Goal: Use online tool/utility: Utilize a website feature to perform a specific function

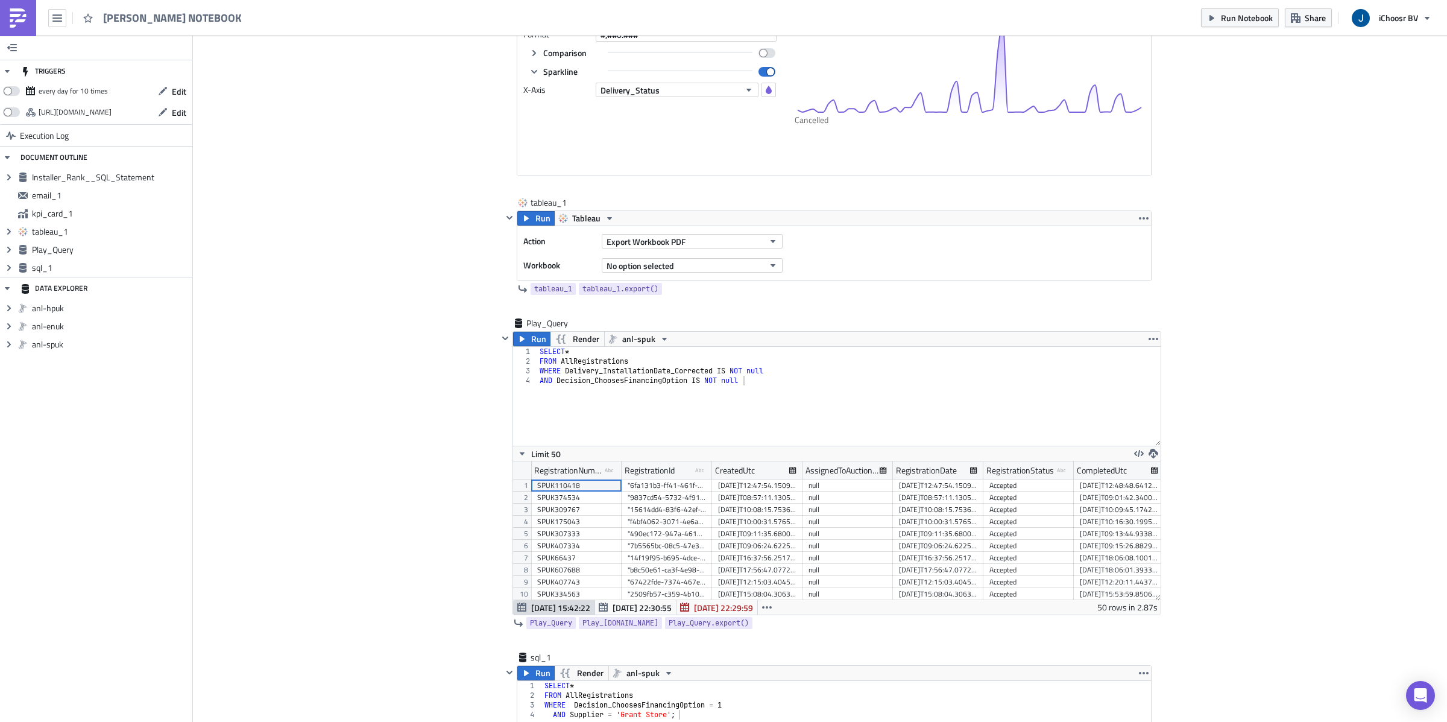
scroll to position [1602, 0]
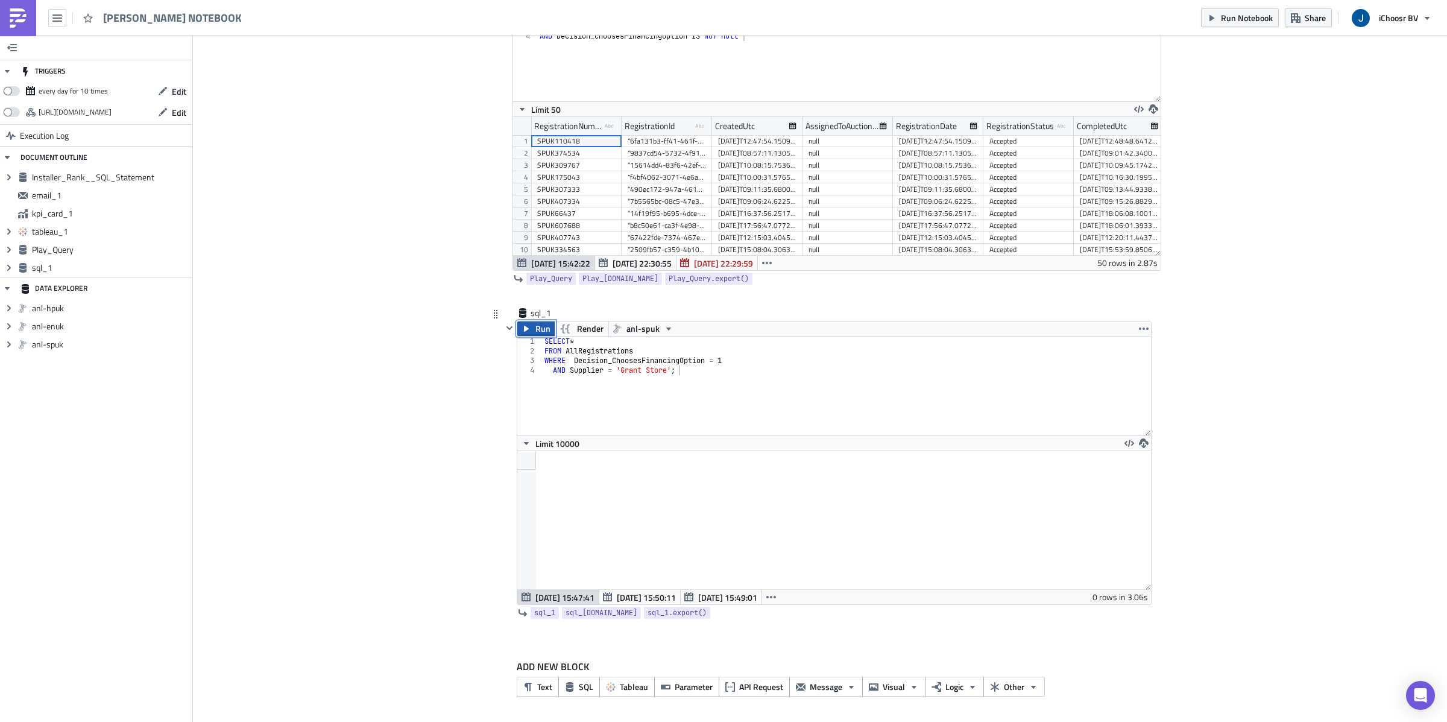
click at [542, 329] on span "Run" at bounding box center [542, 328] width 15 height 14
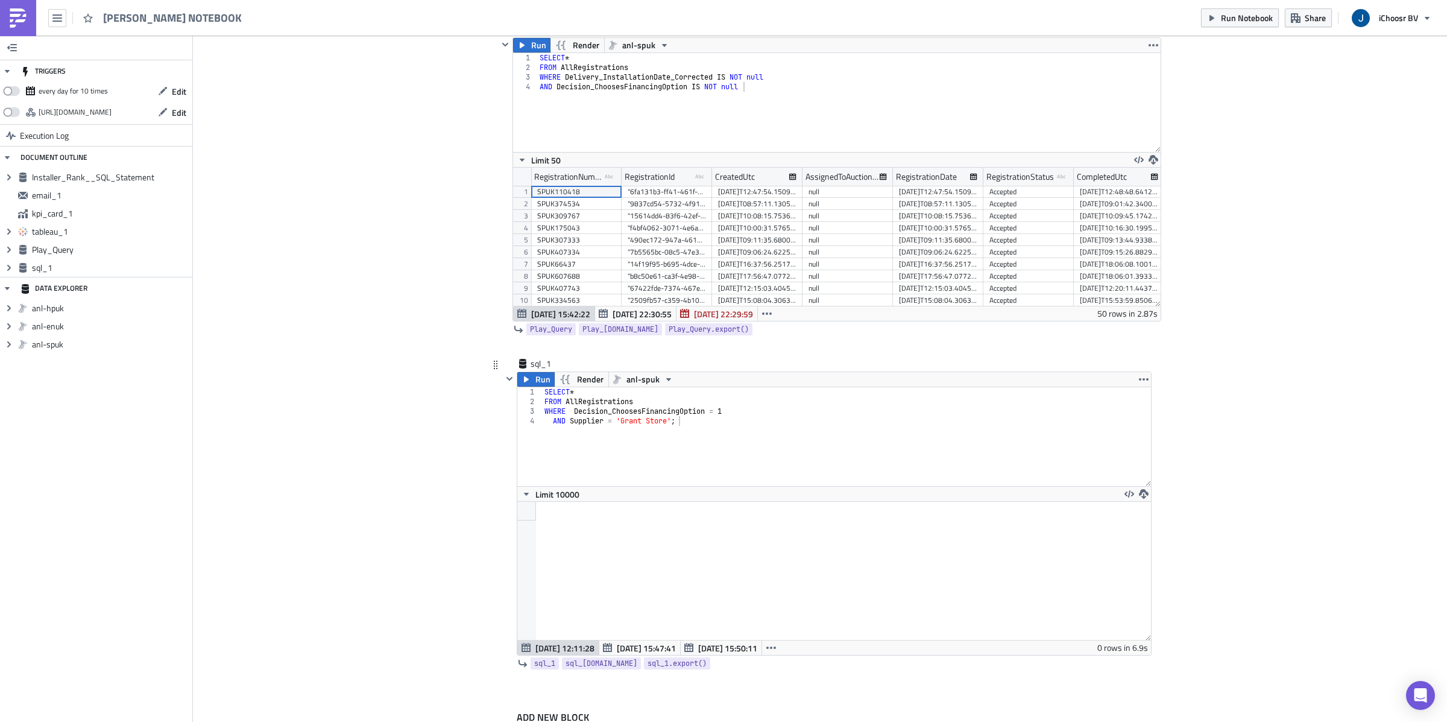
scroll to position [137, 633]
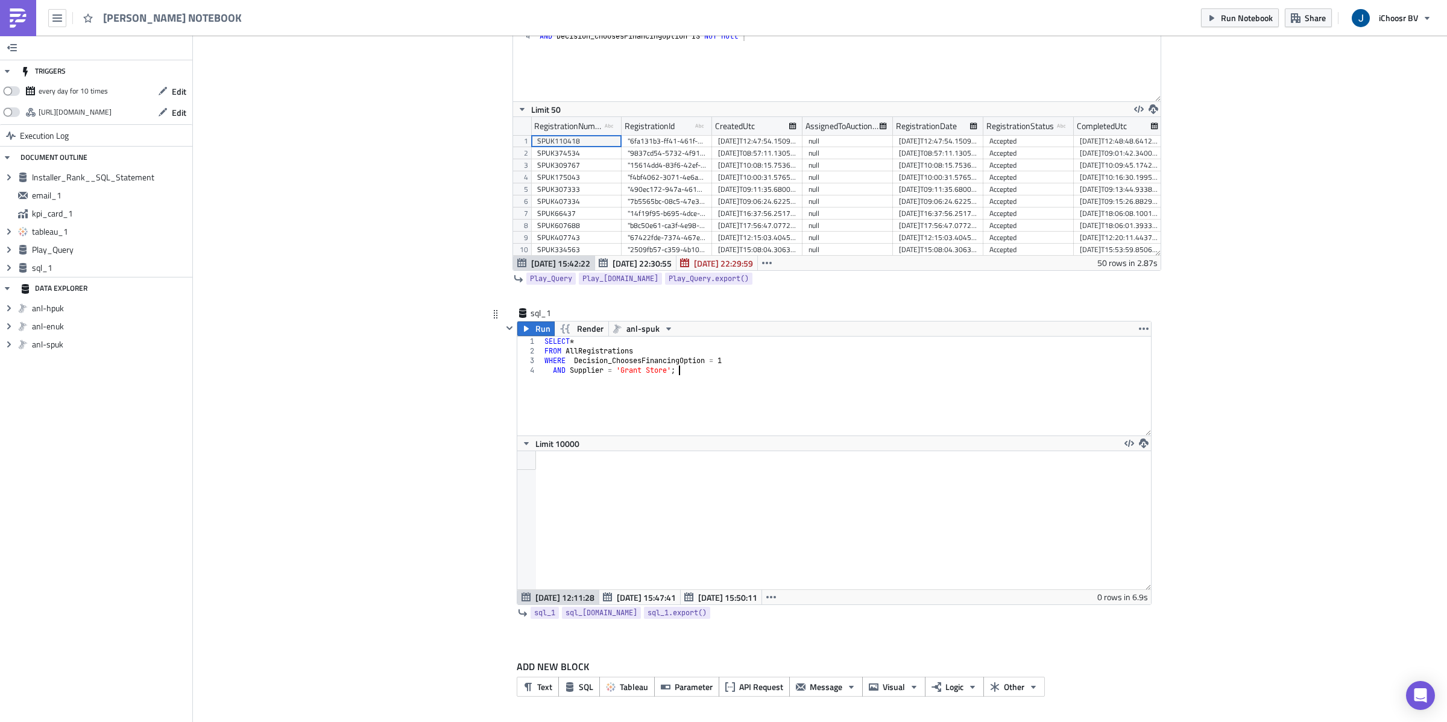
click at [700, 375] on div "SELECT * FROM AllRegistrations WHERE Decision_ChoosesFinancingOption = 1 AND Su…" at bounding box center [846, 395] width 609 height 118
click at [669, 371] on div "SELECT * FROM AllRegistrations WHERE Decision_ChoosesFinancingOption = 1 AND Su…" at bounding box center [846, 395] width 609 height 118
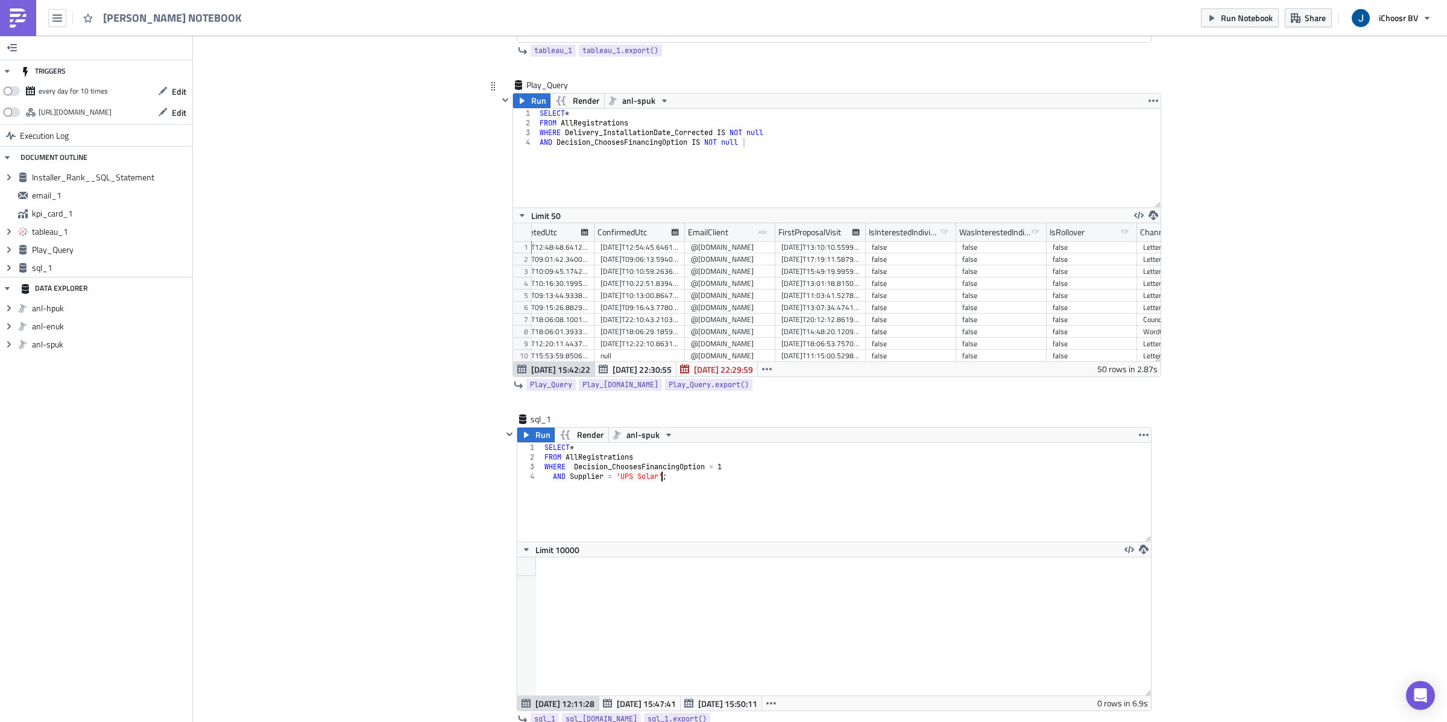
scroll to position [0, 0]
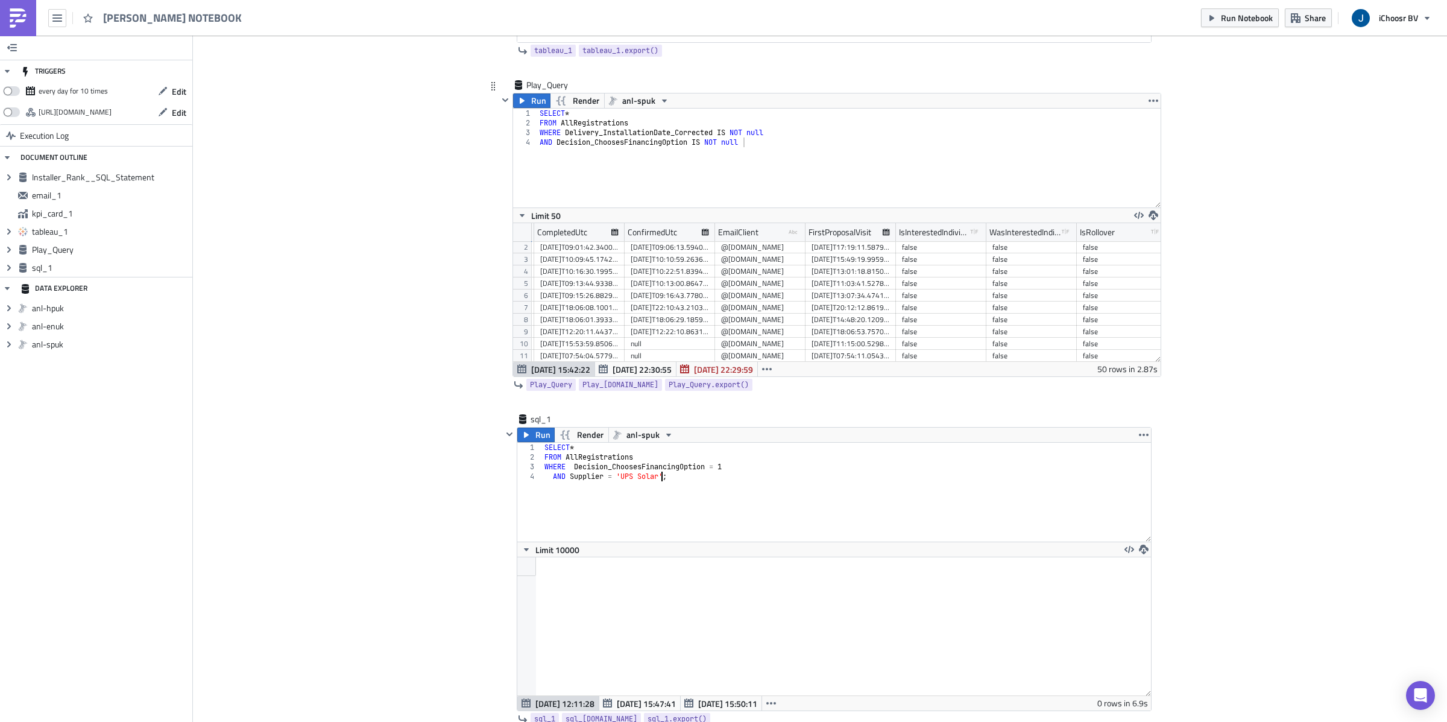
click at [733, 471] on div "SELECT * FROM AllRegistrations WHERE Decision_ChoosesFinancingOption = 1 AND Su…" at bounding box center [846, 502] width 609 height 118
click at [534, 440] on button "Run" at bounding box center [535, 434] width 37 height 14
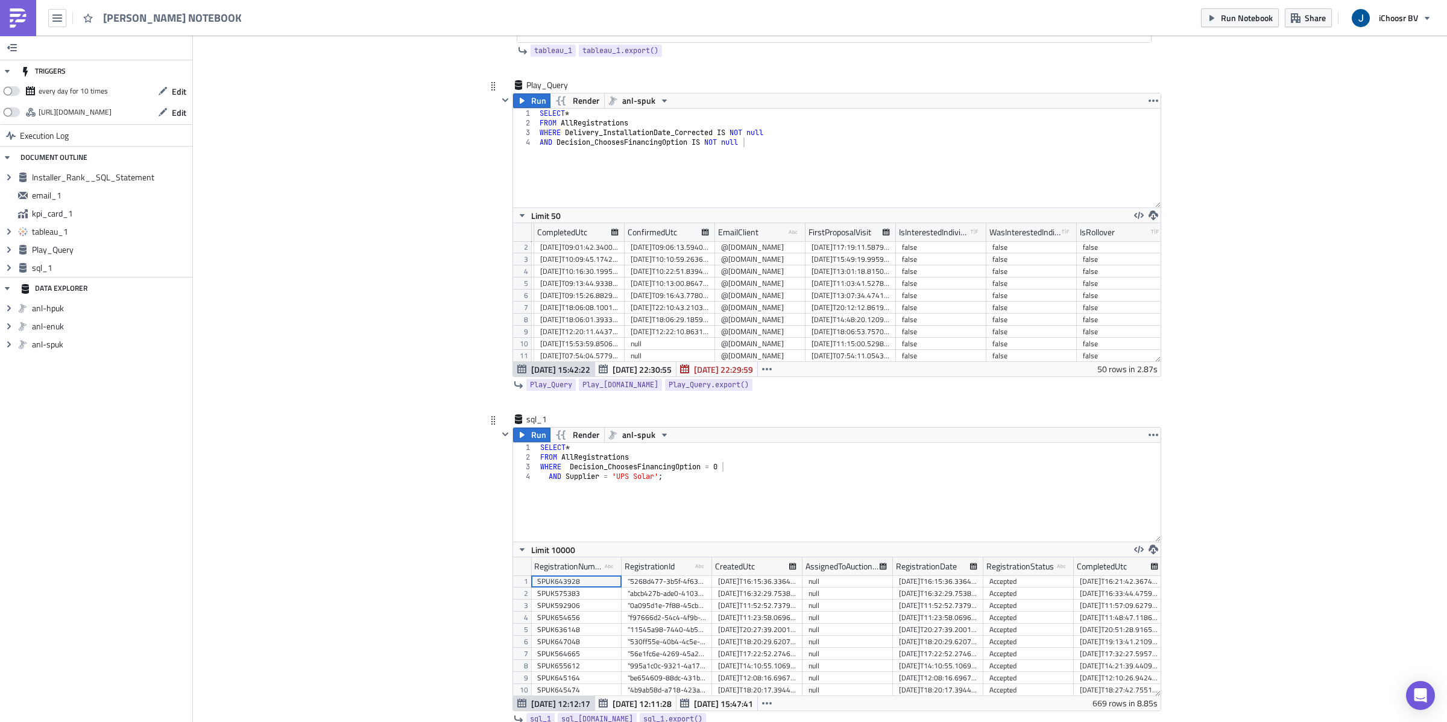
click at [727, 462] on div "SELECT * FROM AllRegistrations WHERE Decision_ChoosesFinancingOption = 0 AND Su…" at bounding box center [849, 502] width 623 height 118
click at [722, 470] on div "SELECT * FROM AllRegistrations WHERE Decision_ChoosesFinancingOption = 0 AND Su…" at bounding box center [849, 502] width 623 height 118
click at [523, 433] on icon "button" at bounding box center [522, 435] width 10 height 10
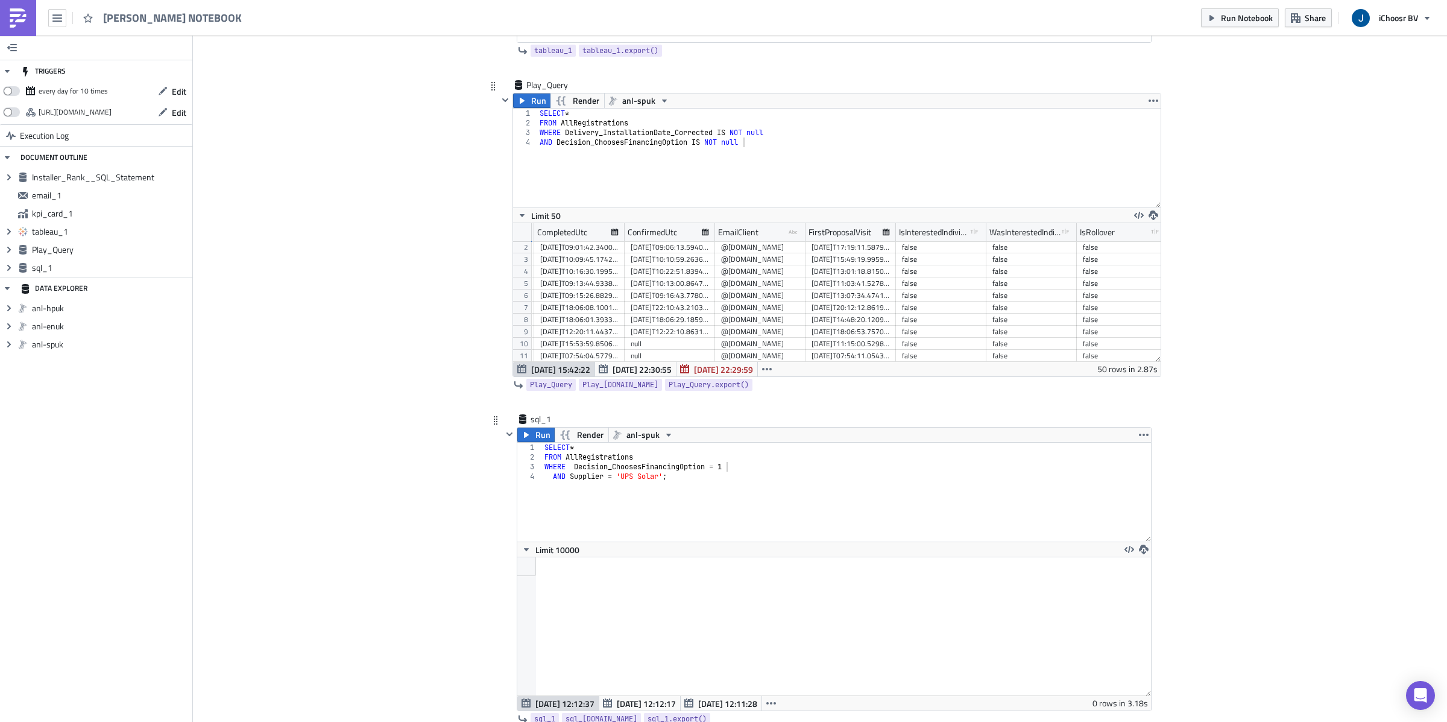
click at [659, 476] on div "SELECT * FROM AllRegistrations WHERE Decision_ChoosesFinancingOption = 1 AND Su…" at bounding box center [846, 502] width 609 height 118
type textarea "AND Supplier = 'LMF Energy ';"
type input "lm"
click at [670, 478] on div "SELECT * FROM AllRegistrations WHERE Decision_ChoosesFinancingOption = 1 AND Su…" at bounding box center [846, 502] width 609 height 118
click at [731, 469] on div "SELECT * FROM AllRegistrations WHERE Decision_ChoosesFinancingOption = 1 AND Su…" at bounding box center [846, 502] width 609 height 118
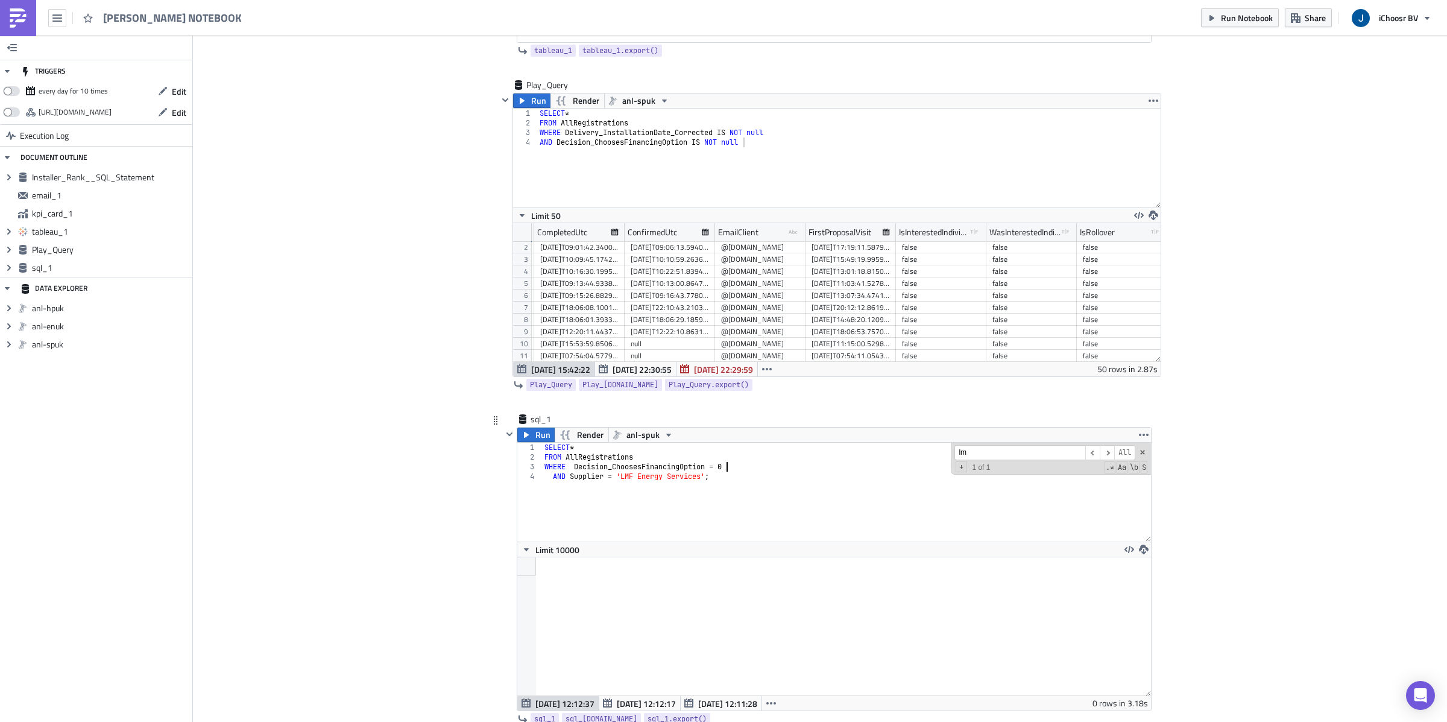
click at [490, 494] on div "sql_1 Run Render anl-spuk WHERE Decision_ChoosesFinancingOption = 0 1 2 3 4 SEL…" at bounding box center [819, 580] width 663 height 334
click at [535, 437] on button "Run" at bounding box center [535, 434] width 37 height 14
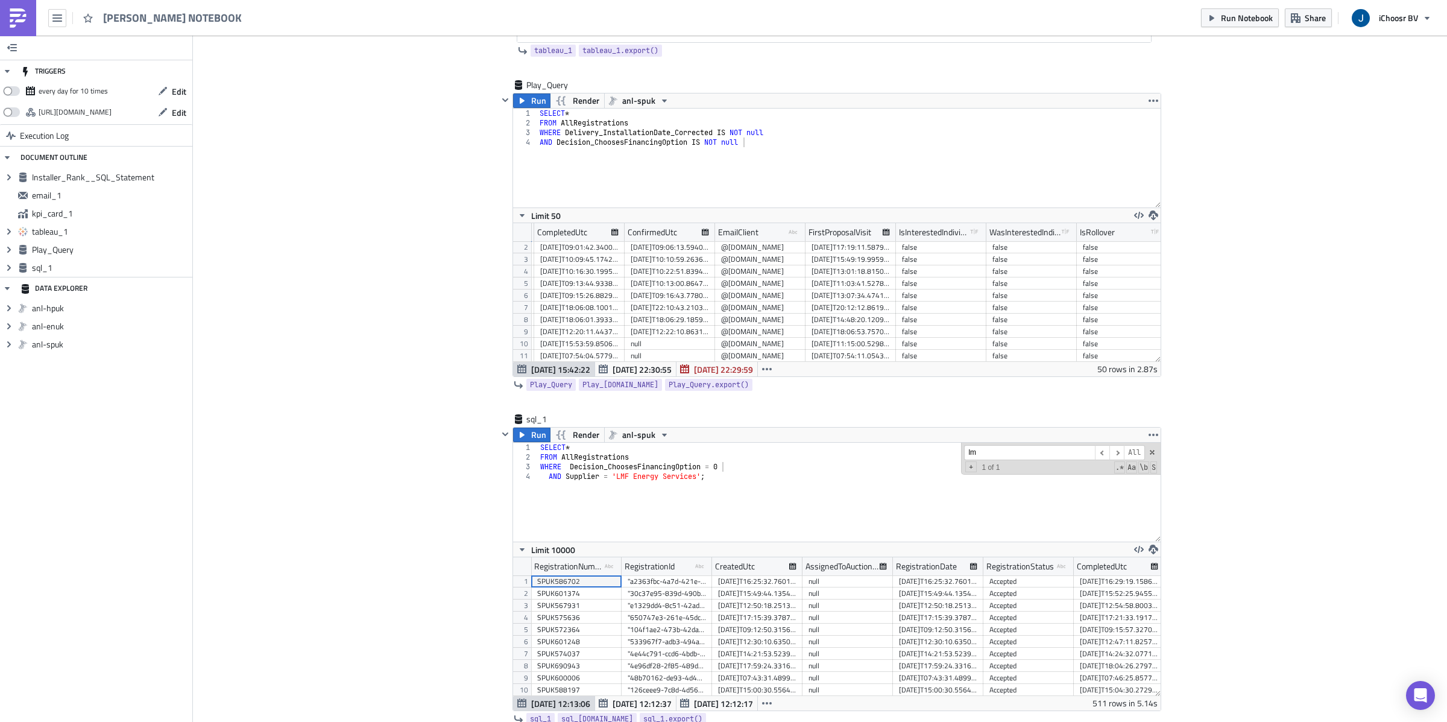
scroll to position [137, 647]
click at [727, 468] on div "SELECT * FROM AllRegistrations WHERE Decision_ChoosesFinancingOption = 0 AND Su…" at bounding box center [849, 502] width 623 height 118
type textarea "WHERE Decision_ChoosesFinancingOption = 1"
click at [537, 440] on span "Run" at bounding box center [538, 434] width 15 height 14
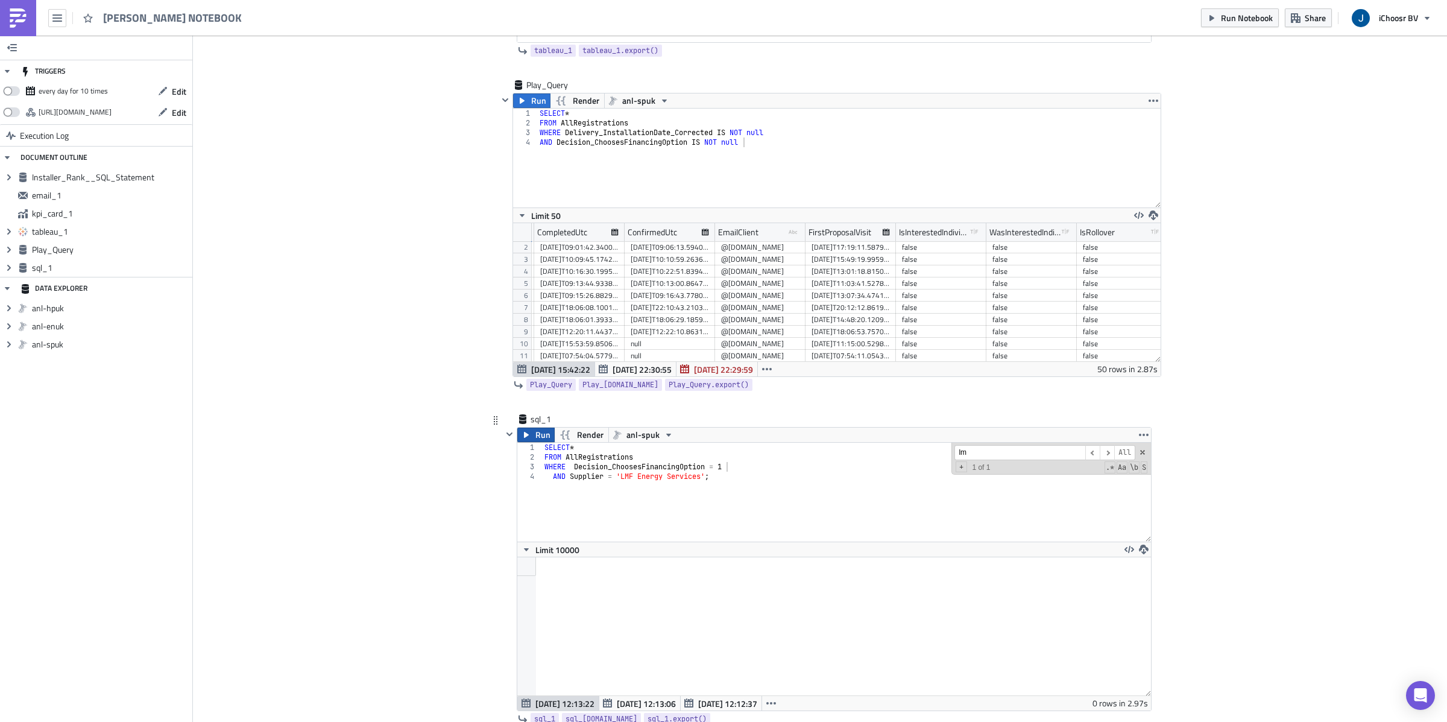
scroll to position [137, 633]
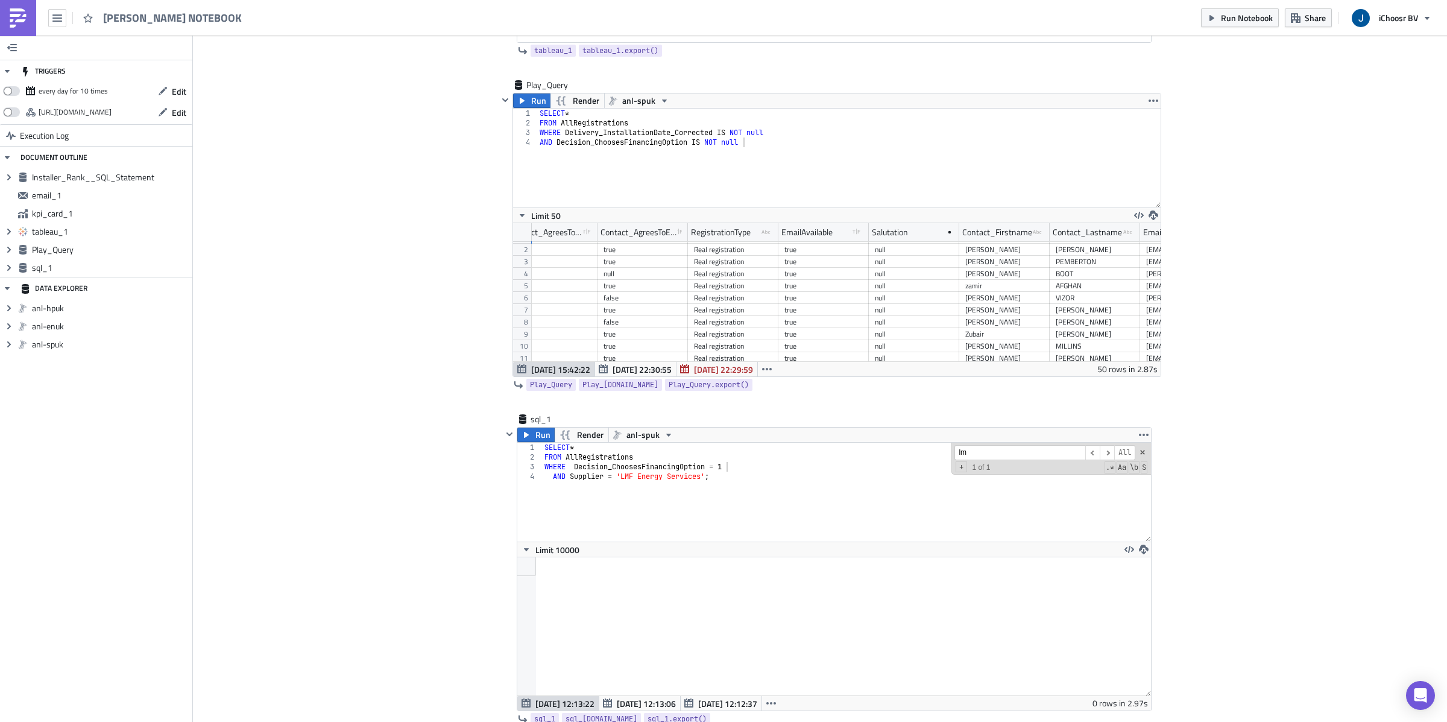
scroll to position [0, 3022]
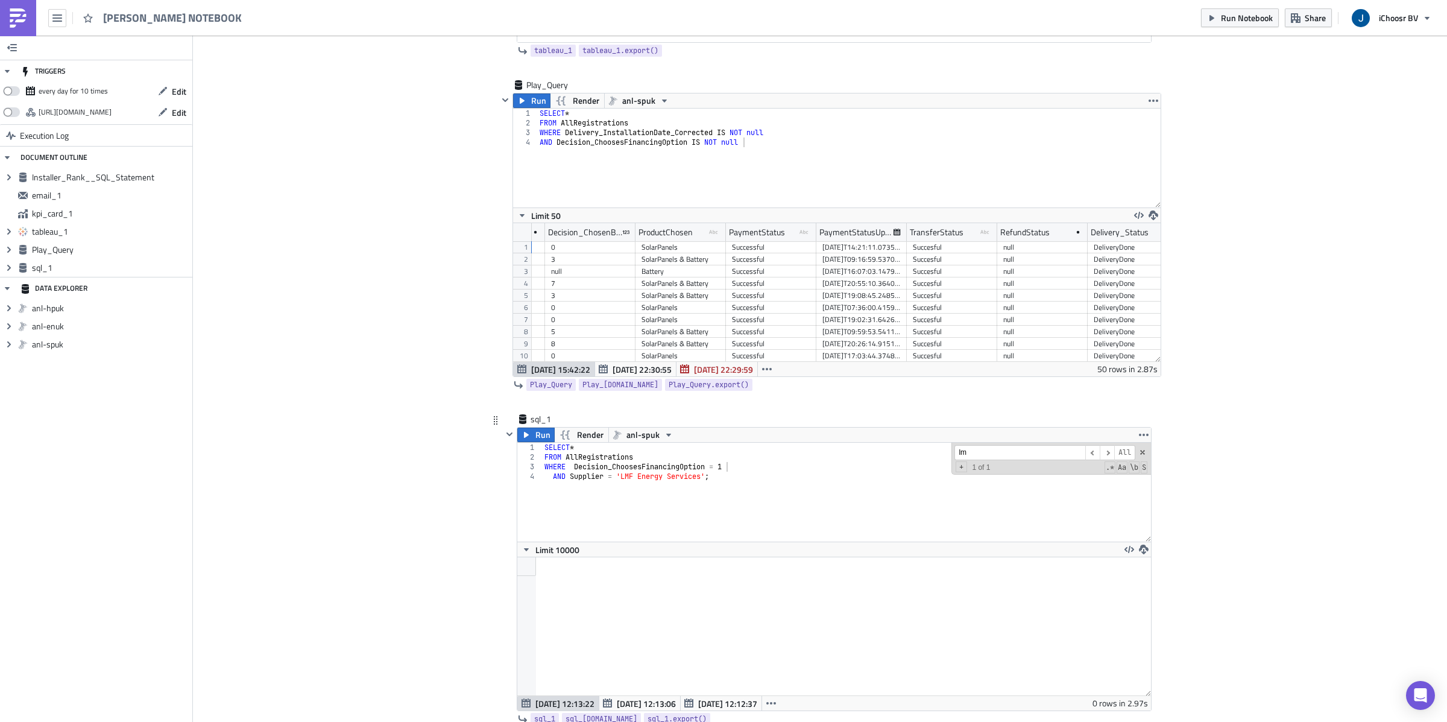
click at [754, 472] on div "SELECT * FROM AllRegistrations WHERE Decision_ChoosesFinancingOption = 1 AND Su…" at bounding box center [846, 502] width 609 height 118
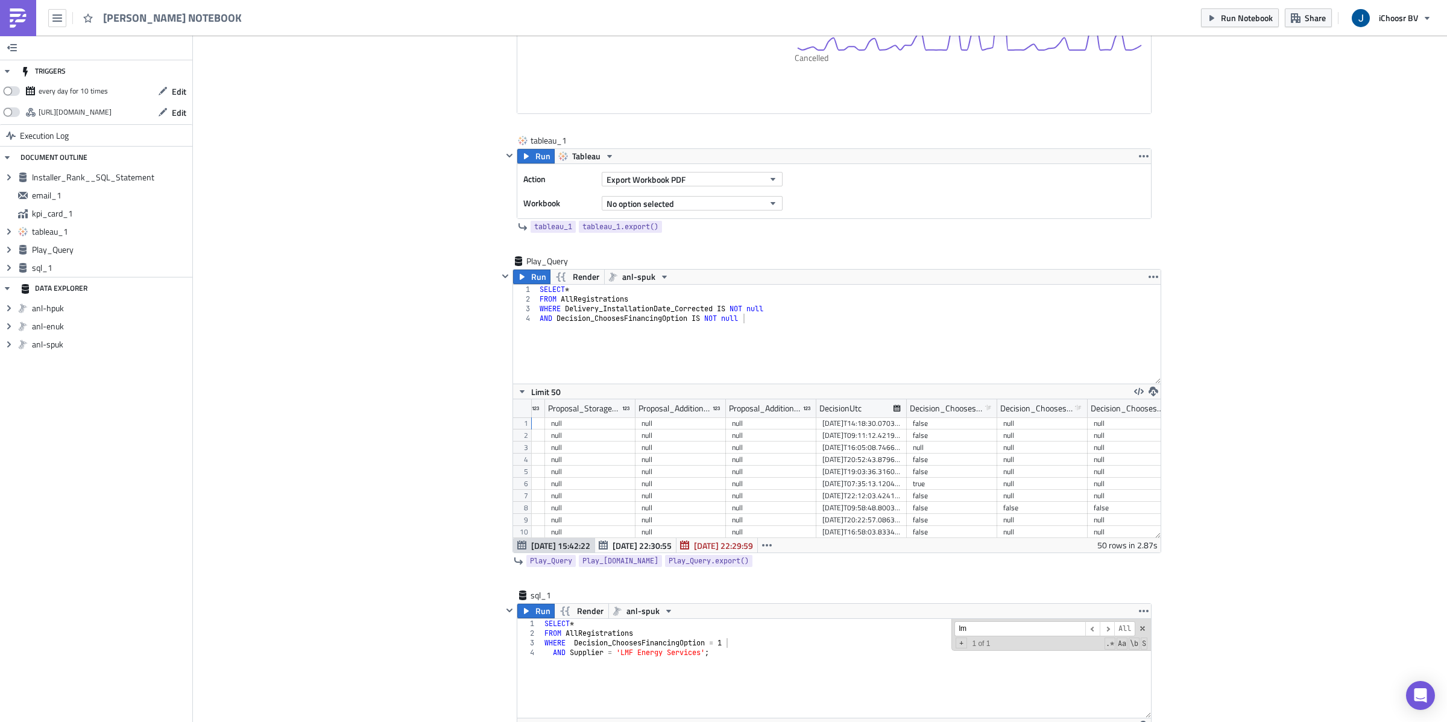
scroll to position [1317, 0]
